Goal: Information Seeking & Learning: Check status

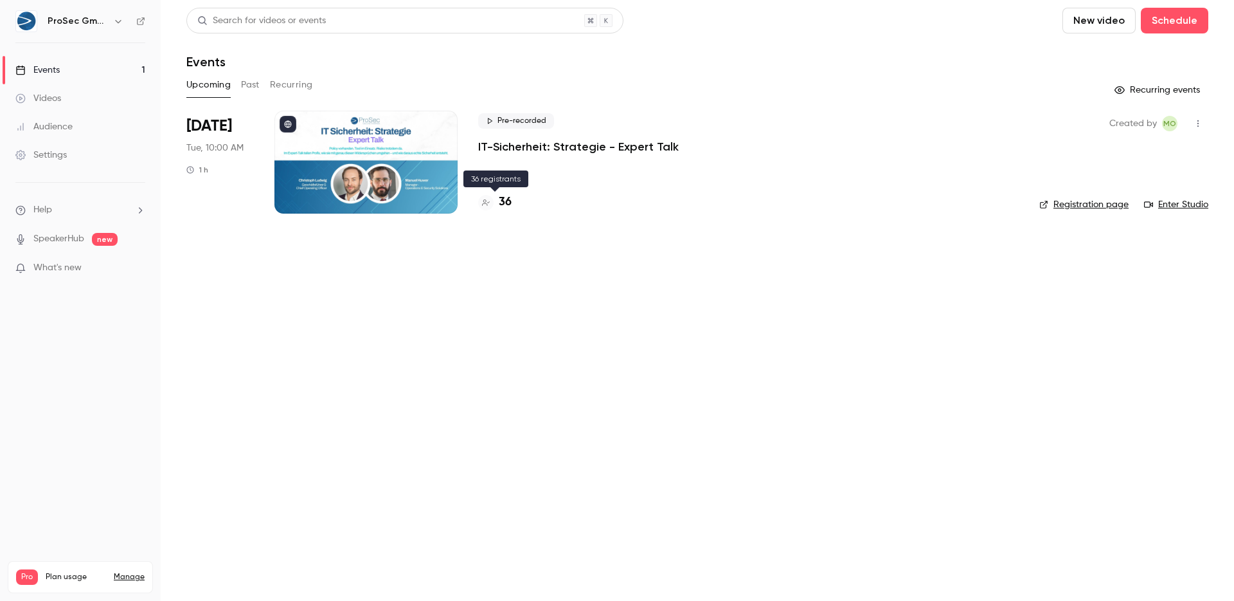
click at [506, 202] on h4 "36" at bounding box center [505, 202] width 13 height 17
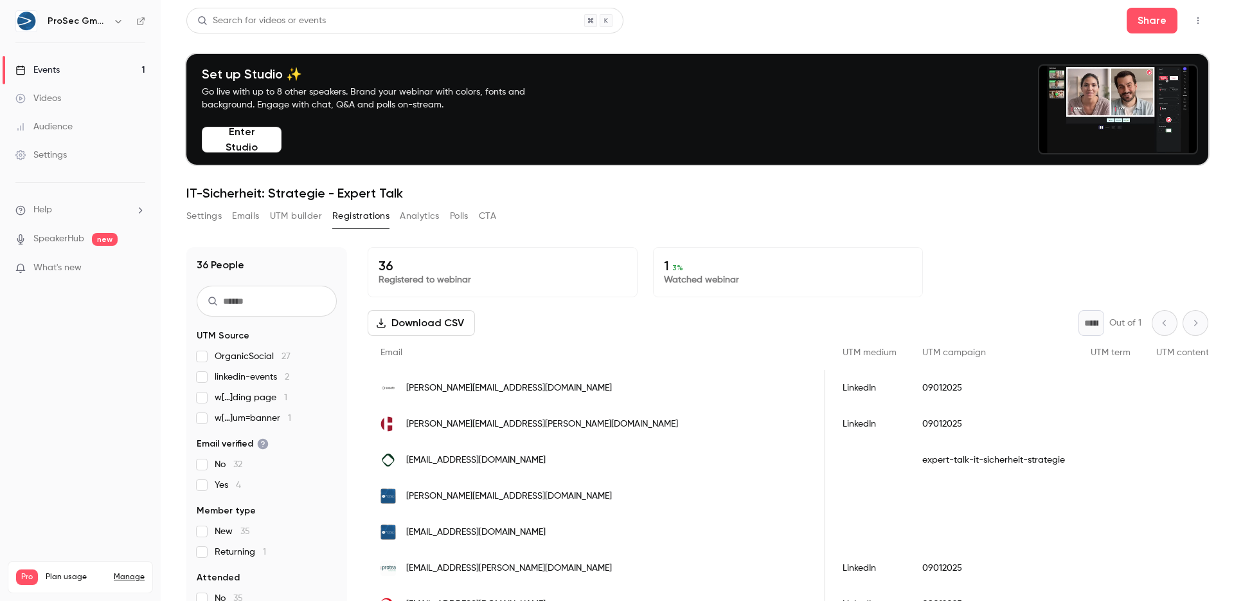
scroll to position [957, 0]
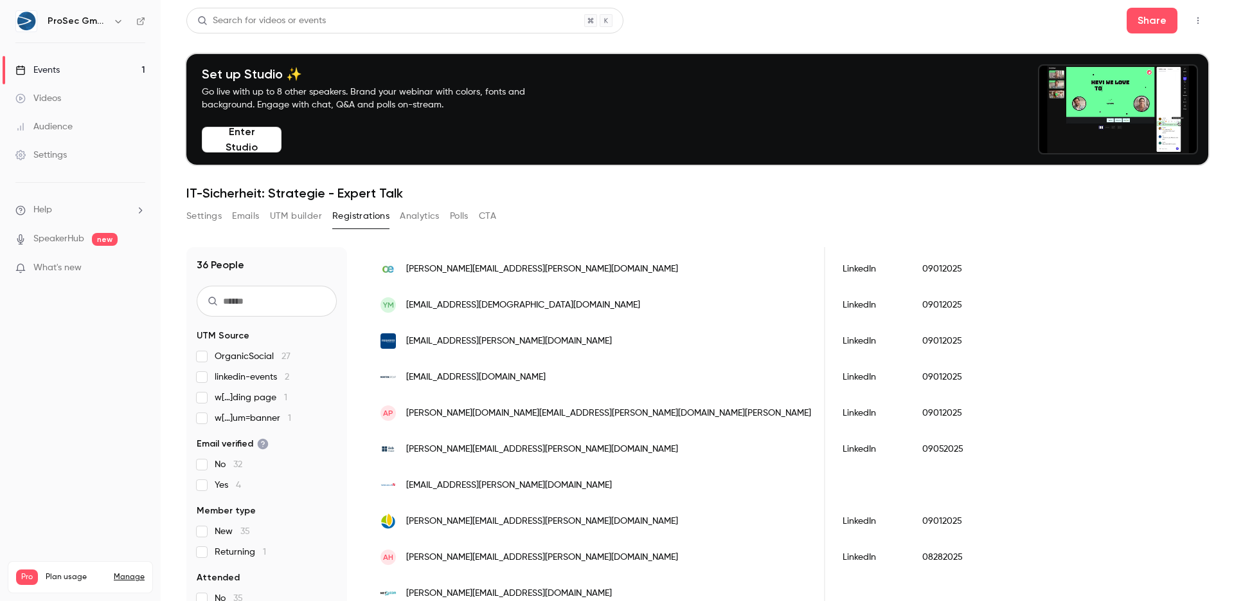
click at [50, 95] on div "Videos" at bounding box center [38, 98] width 46 height 13
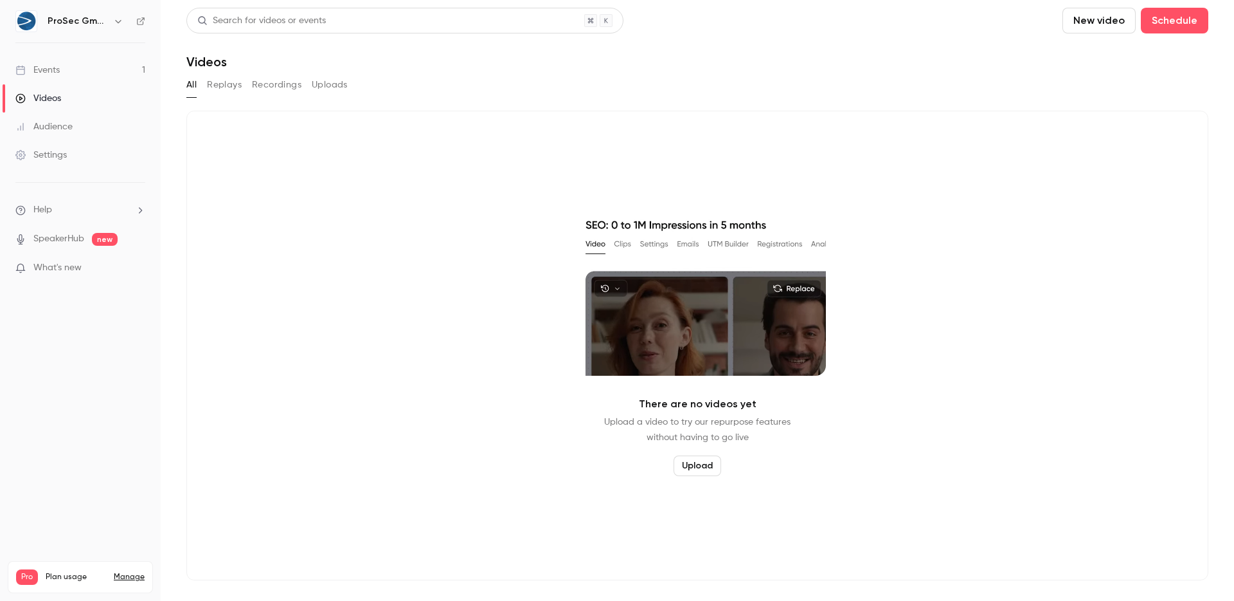
click at [42, 75] on div "Events" at bounding box center [37, 70] width 44 height 13
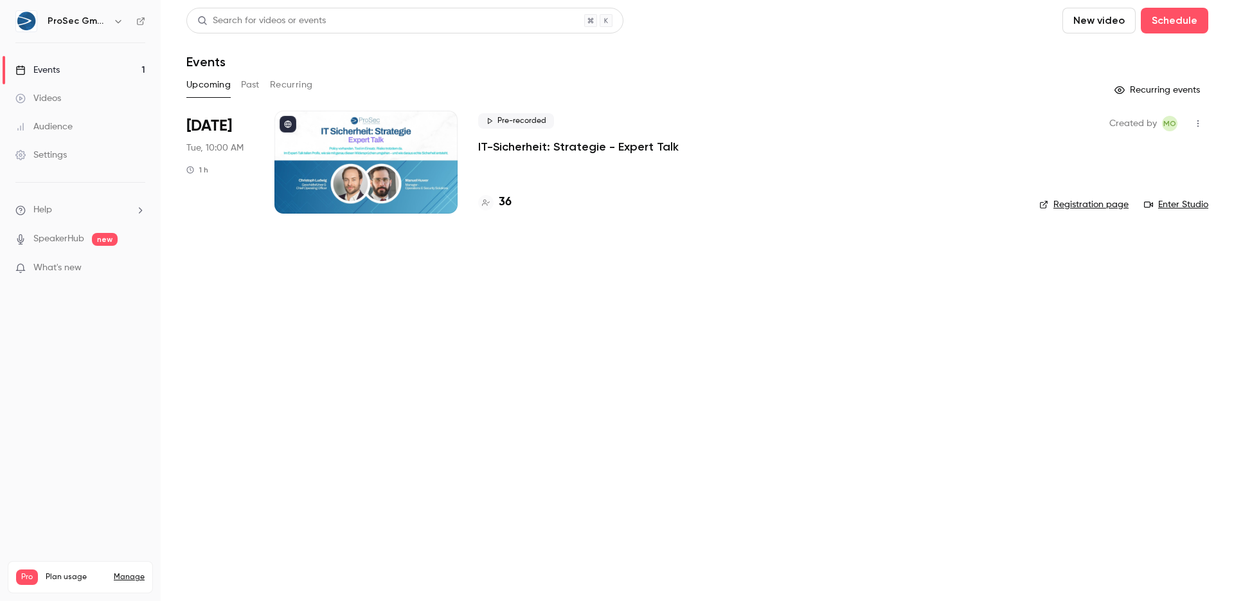
click at [383, 154] on div at bounding box center [366, 162] width 183 height 103
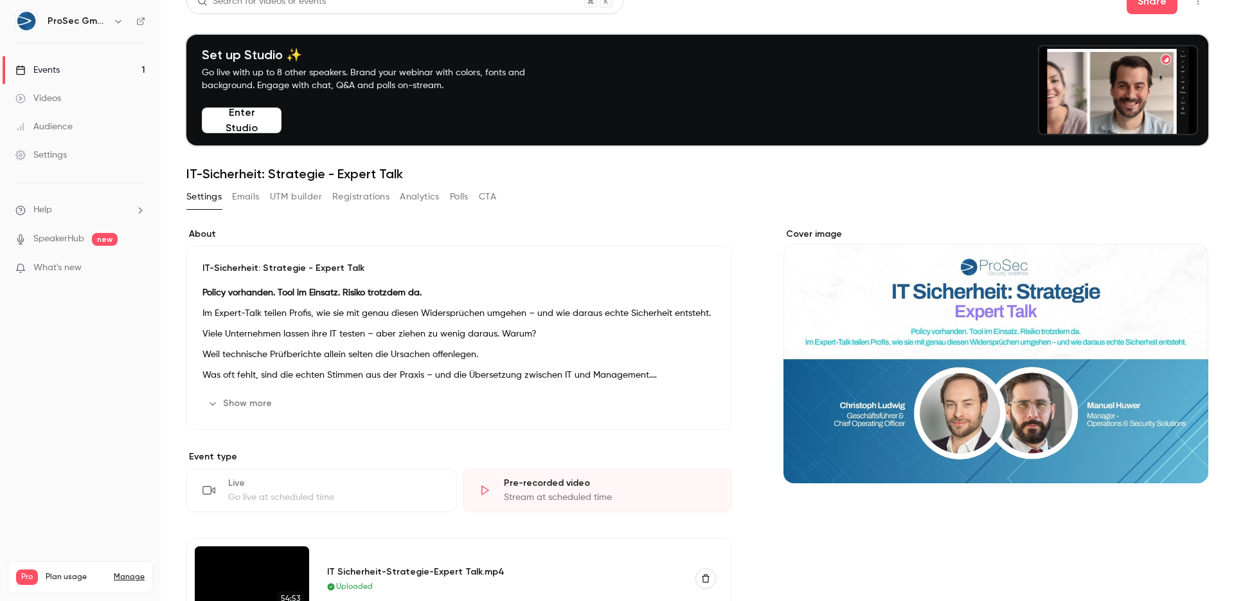
scroll to position [11, 0]
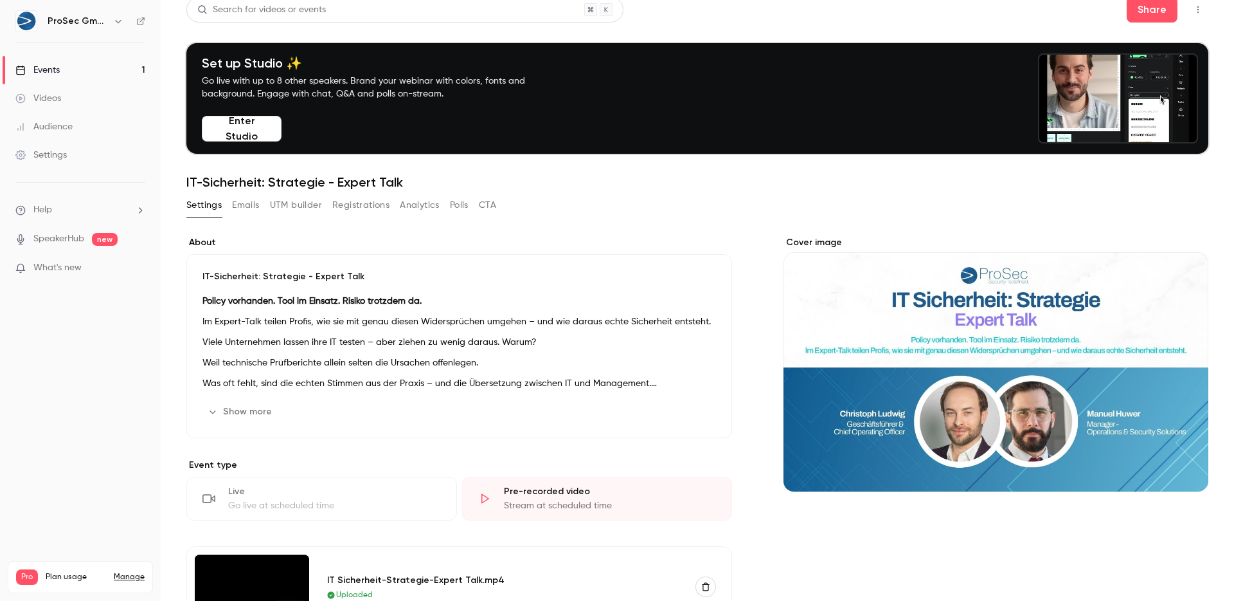
click at [352, 206] on button "Registrations" at bounding box center [360, 205] width 57 height 21
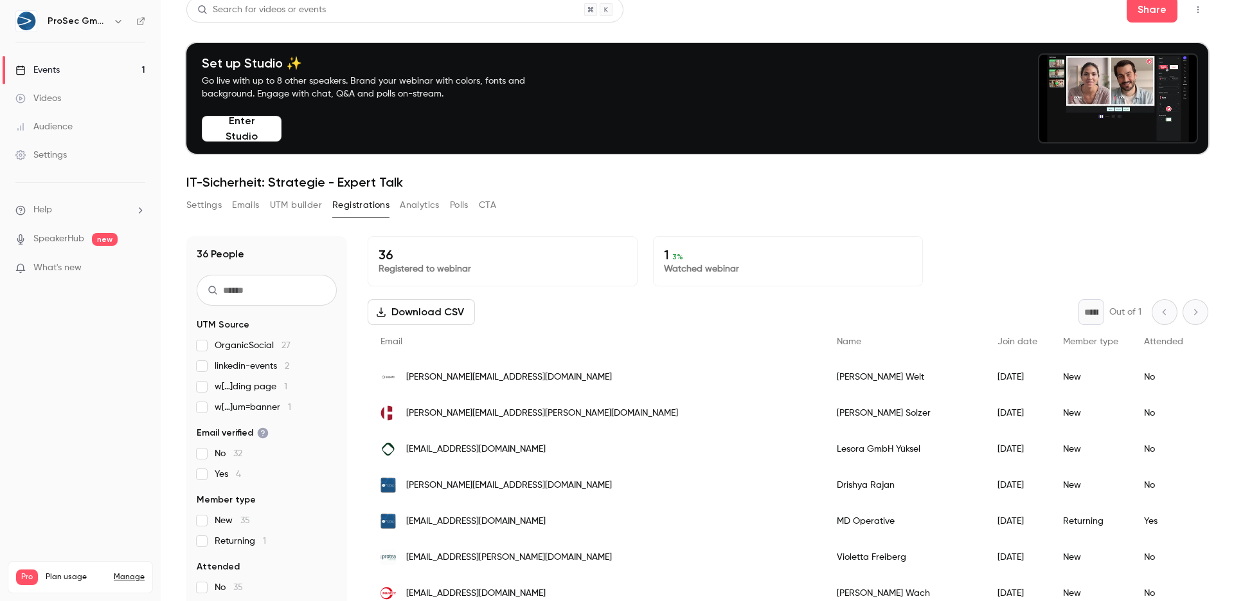
click at [199, 201] on button "Settings" at bounding box center [203, 205] width 35 height 21
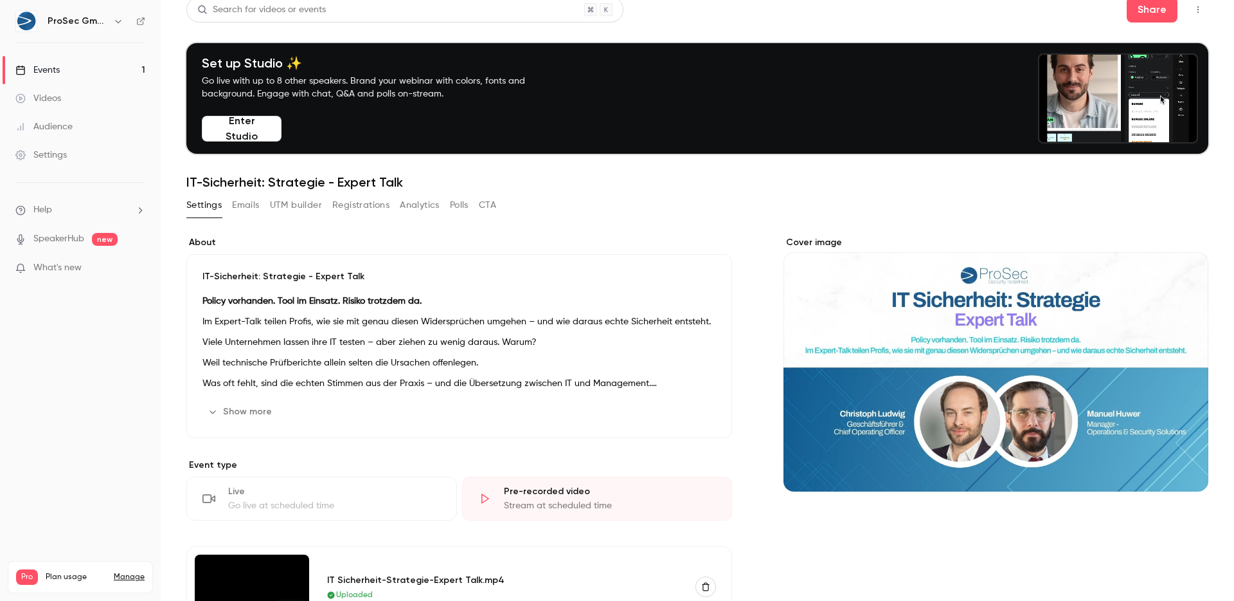
scroll to position [233, 0]
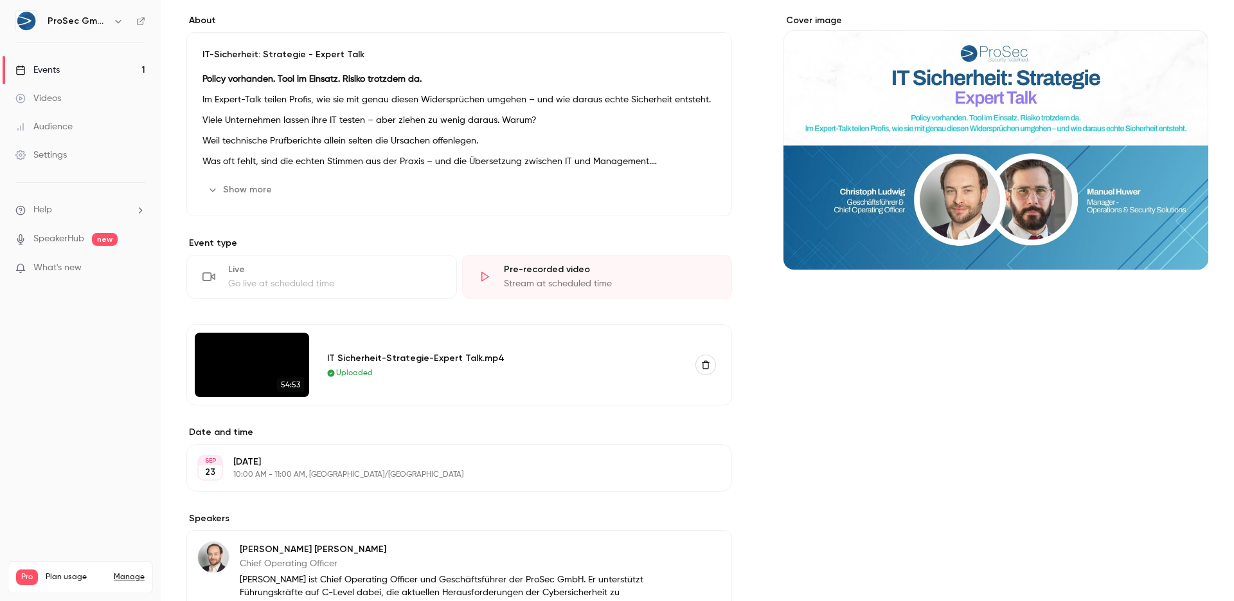
click at [236, 195] on button "Show more" at bounding box center [241, 189] width 77 height 21
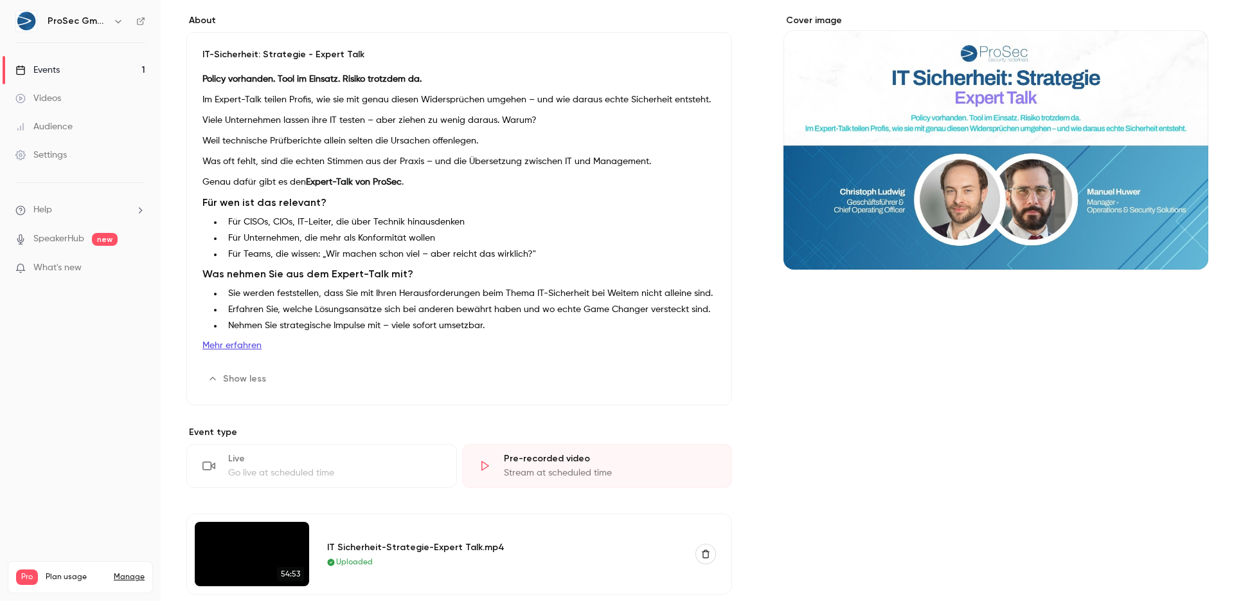
scroll to position [0, 0]
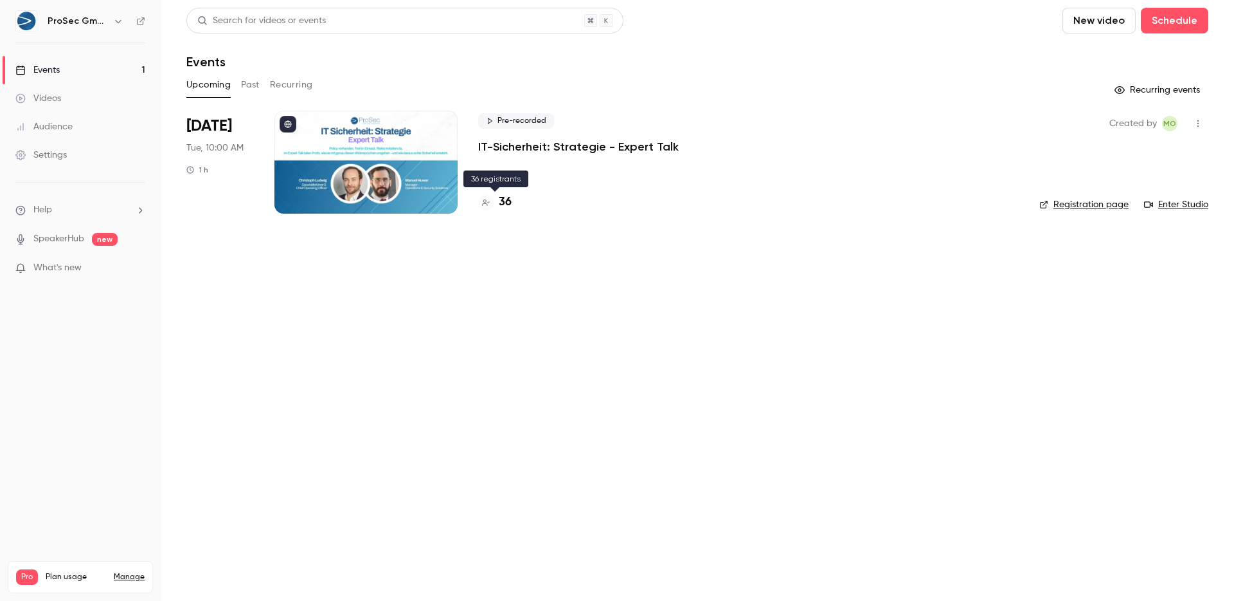
click at [509, 205] on h4 "36" at bounding box center [505, 202] width 13 height 17
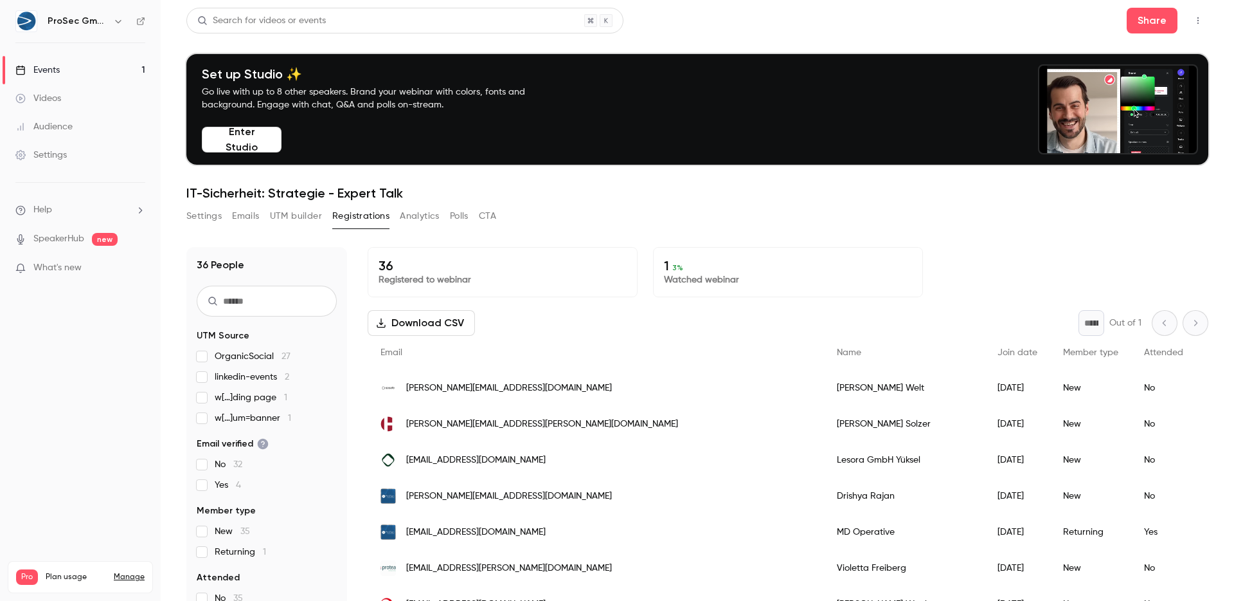
click at [40, 73] on div "Events" at bounding box center [37, 70] width 44 height 13
